Goal: Task Accomplishment & Management: Manage account settings

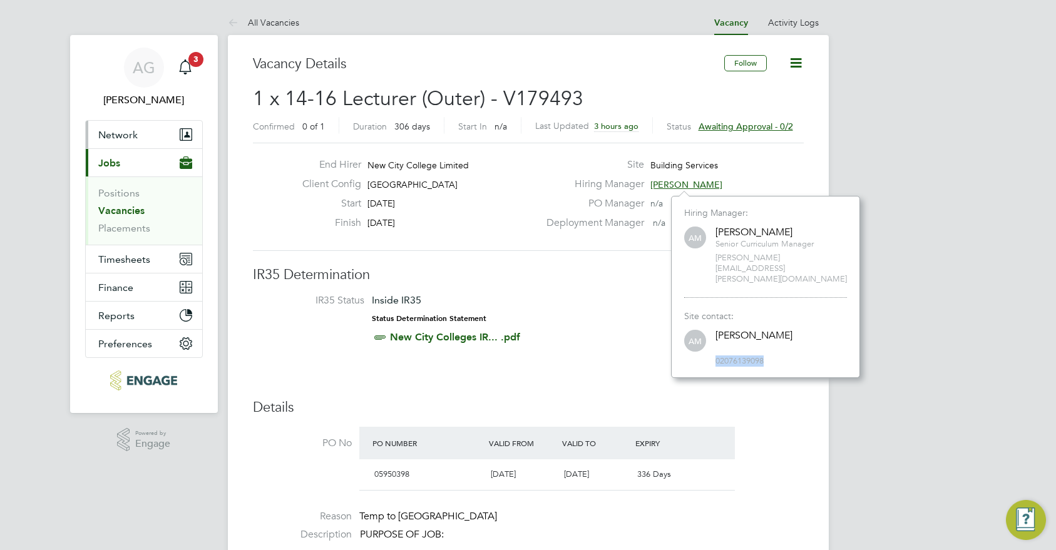
click at [90, 129] on button "Network" at bounding box center [144, 135] width 116 height 28
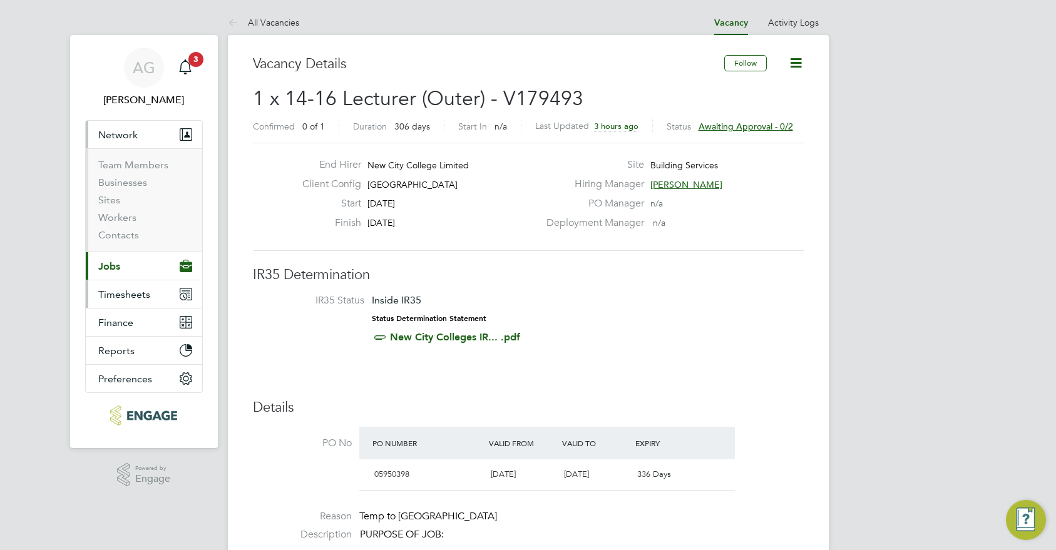
click at [135, 287] on button "Timesheets" at bounding box center [144, 295] width 116 height 28
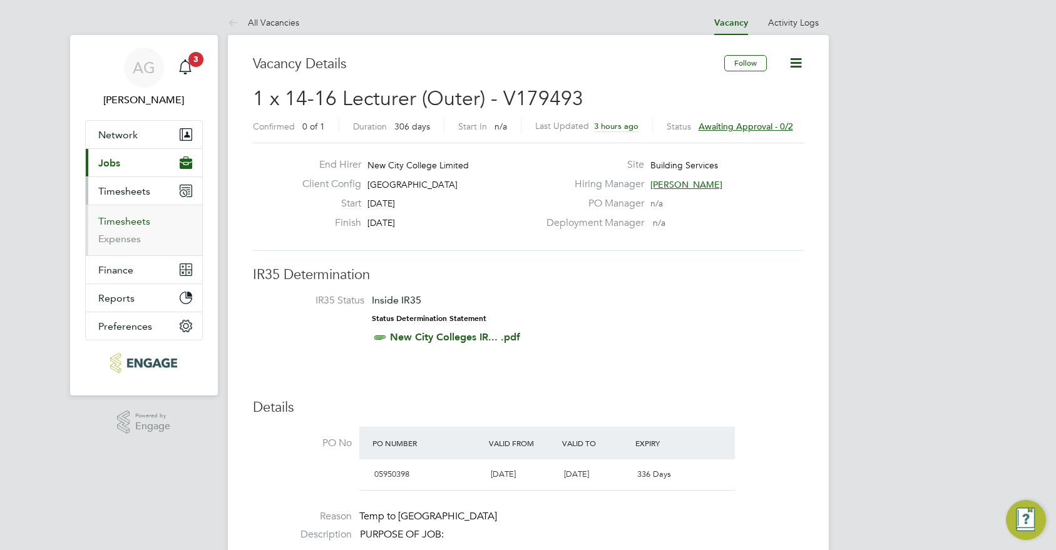
click at [128, 220] on link "Timesheets" at bounding box center [124, 221] width 52 height 12
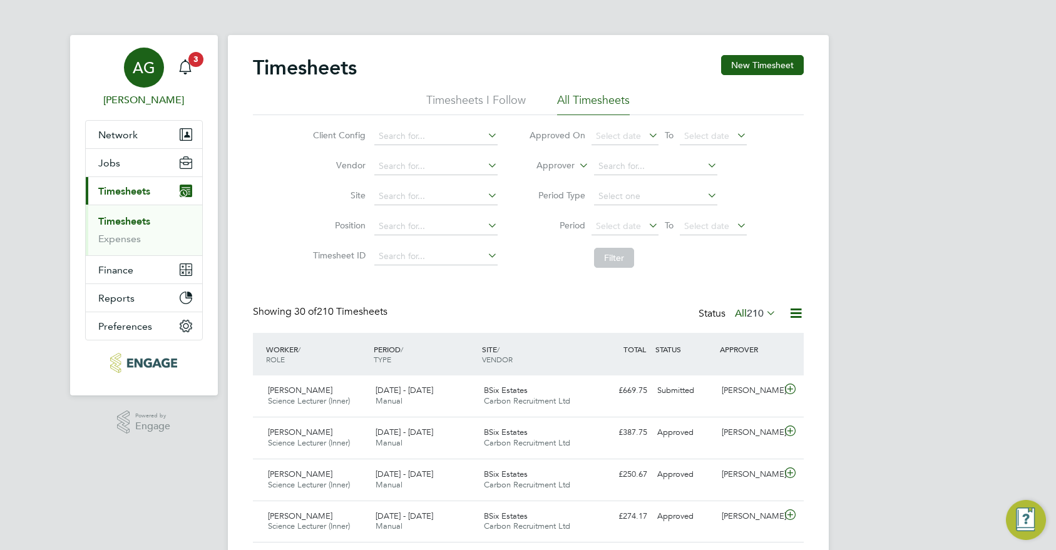
click at [145, 73] on span "AG" at bounding box center [144, 67] width 23 height 16
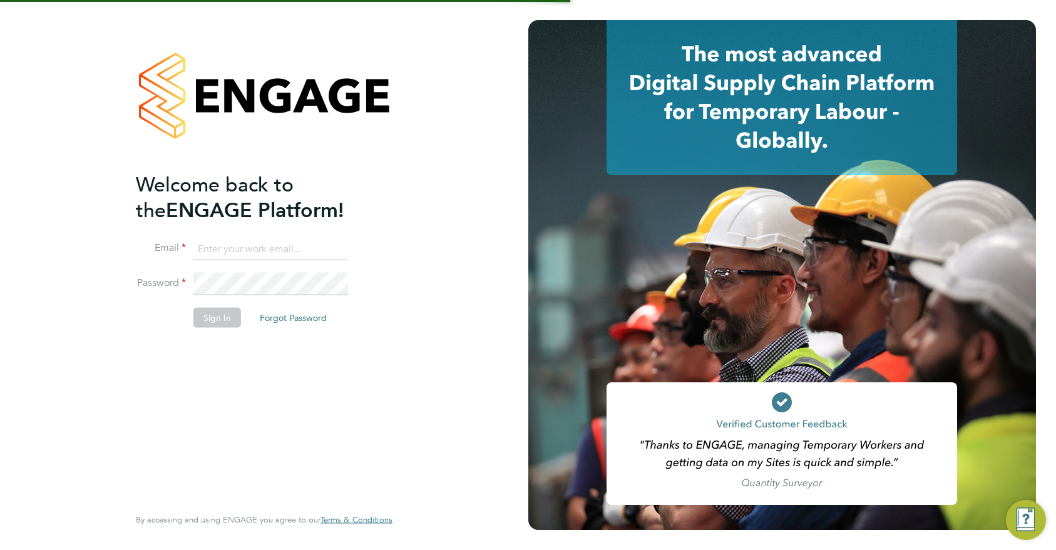
type input "ajay@carbonrecruitment.co.uk"
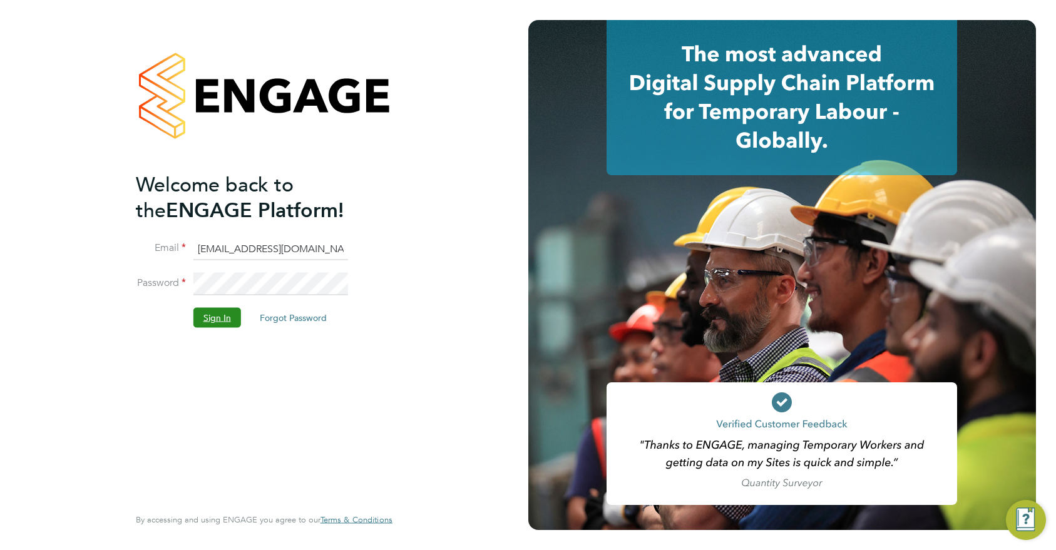
click at [207, 321] on button "Sign In" at bounding box center [217, 318] width 48 height 20
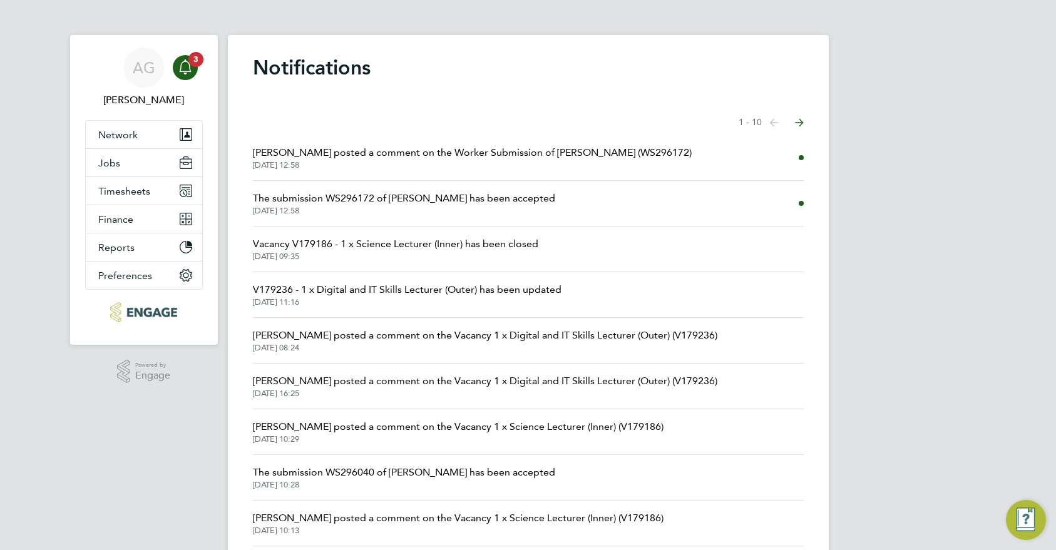
click at [212, 63] on app-nav-sections-wrapper "AG Ajay Gandhi Notifications 3 Applications: Network Team Members Businesses Si…" at bounding box center [144, 190] width 148 height 310
click at [212, 70] on app-nav-sections-wrapper "AG Ajay Gandhi Notifications 3 Applications: Network Team Members Businesses Si…" at bounding box center [144, 190] width 148 height 310
click at [191, 63] on span "3" at bounding box center [195, 59] width 15 height 15
click at [195, 64] on span "3" at bounding box center [195, 59] width 15 height 15
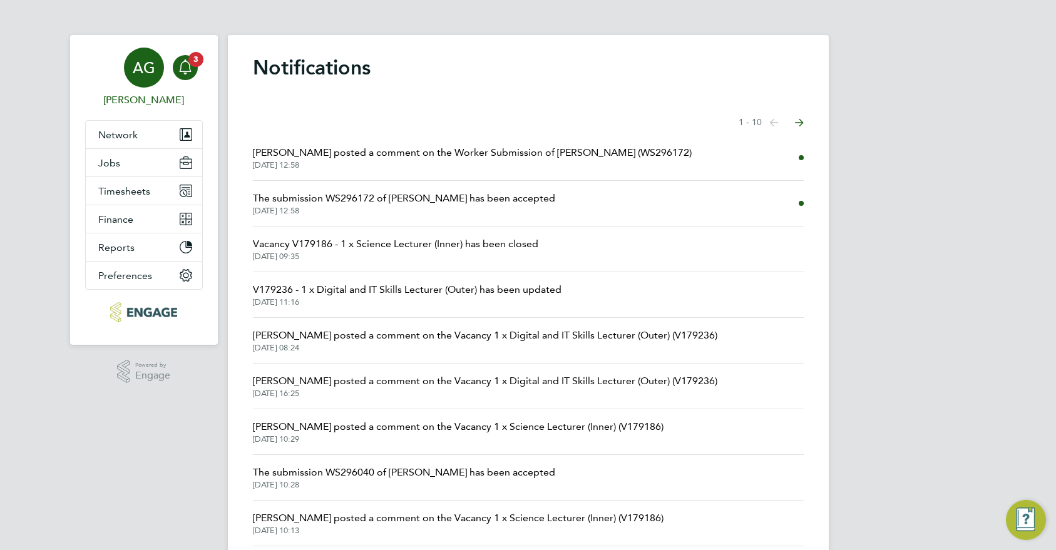
click at [152, 63] on span "AG" at bounding box center [144, 67] width 23 height 16
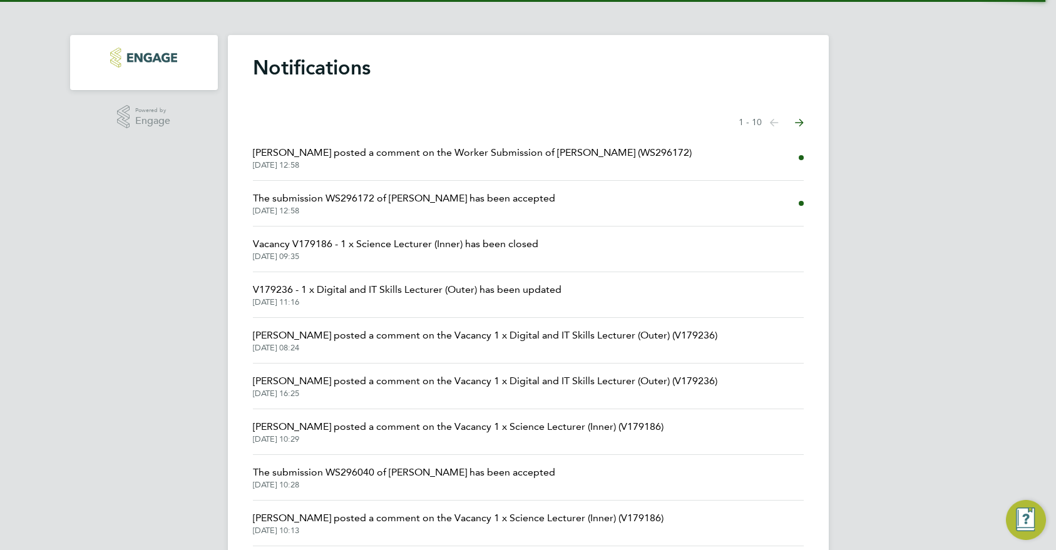
click at [132, 59] on img "Main navigation" at bounding box center [143, 58] width 67 height 20
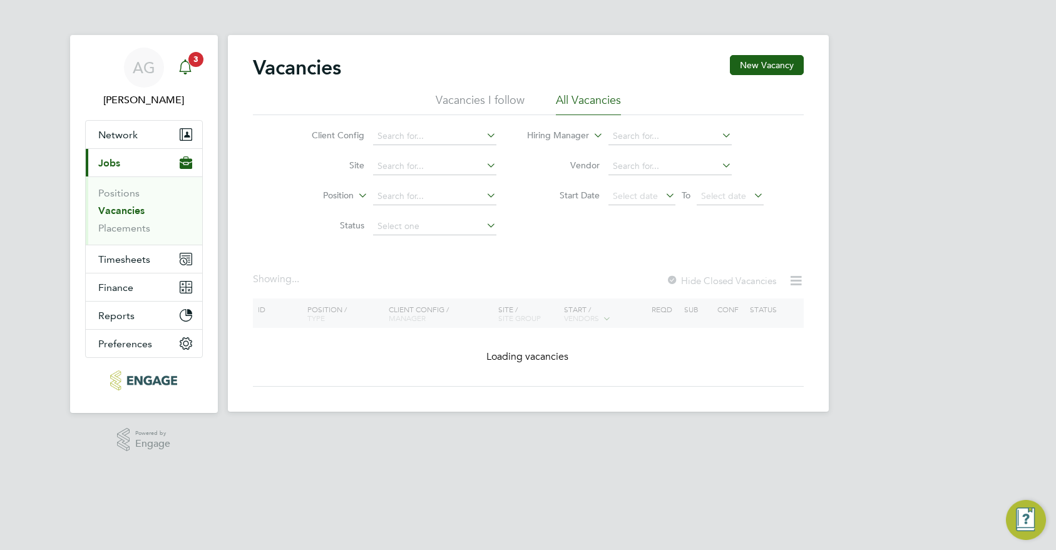
click at [184, 64] on icon "Main navigation" at bounding box center [185, 66] width 15 height 15
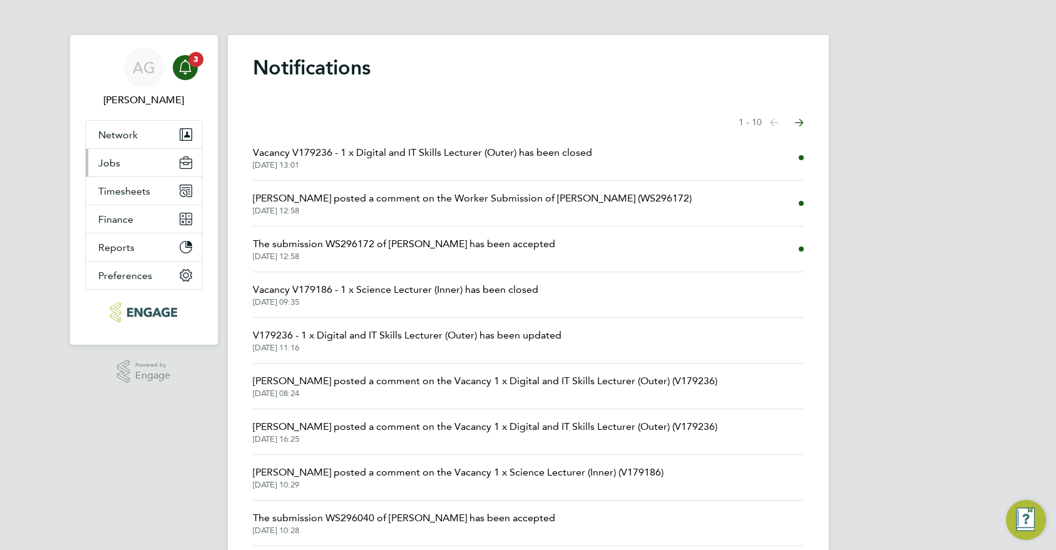
click at [131, 170] on button "Jobs" at bounding box center [144, 163] width 116 height 28
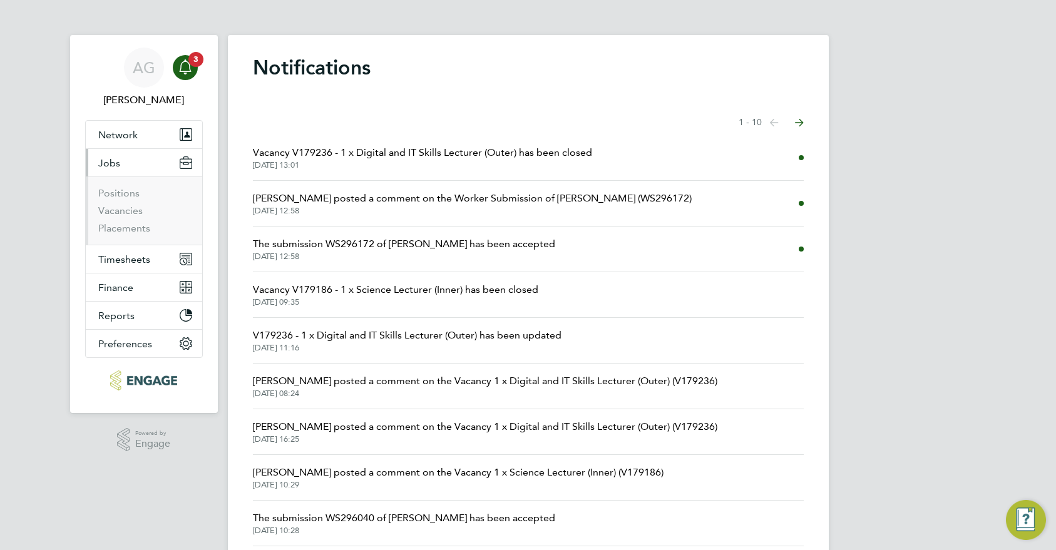
click at [139, 218] on li "Vacancies" at bounding box center [145, 214] width 94 height 18
click at [140, 211] on link "Vacancies" at bounding box center [120, 211] width 44 height 12
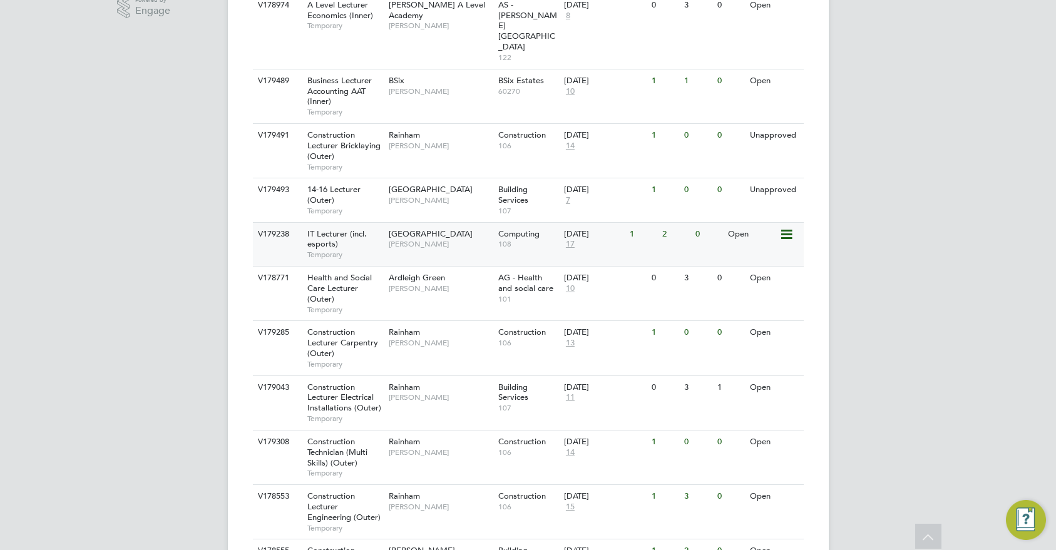
scroll to position [438, 0]
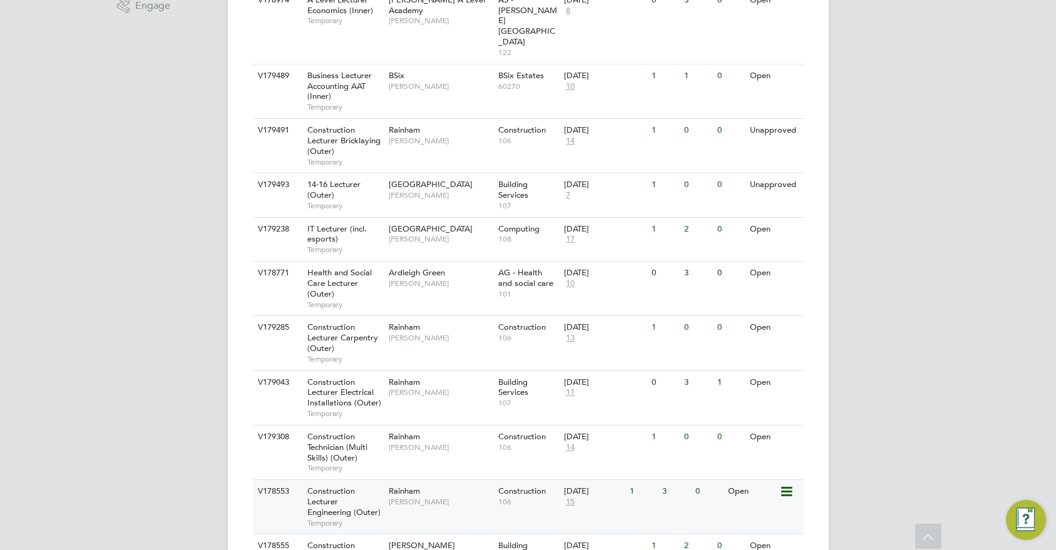
click at [421, 480] on div "Rainham Christopher Roper" at bounding box center [441, 496] width 110 height 33
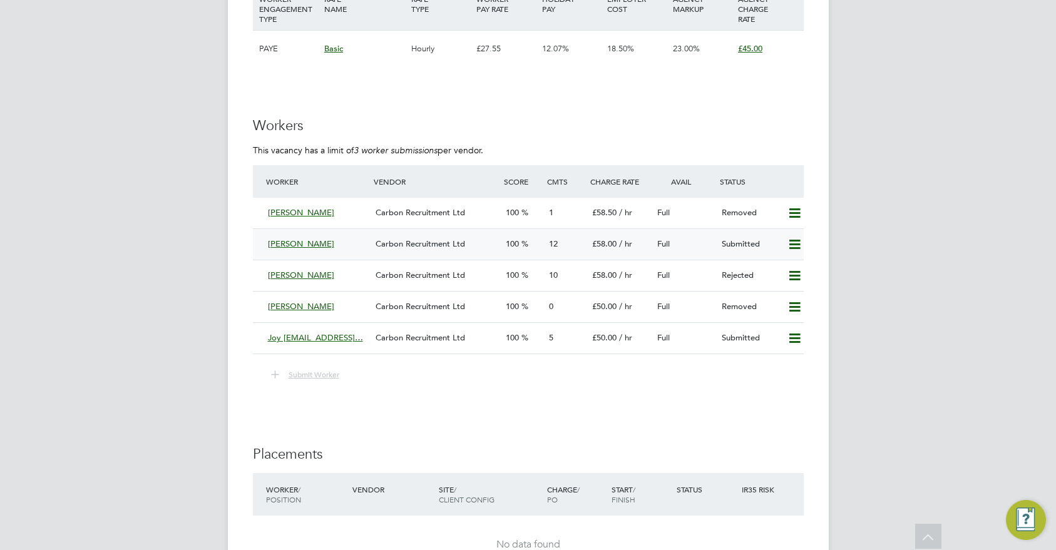
click at [545, 244] on div "12" at bounding box center [565, 244] width 43 height 21
